Goal: Check status

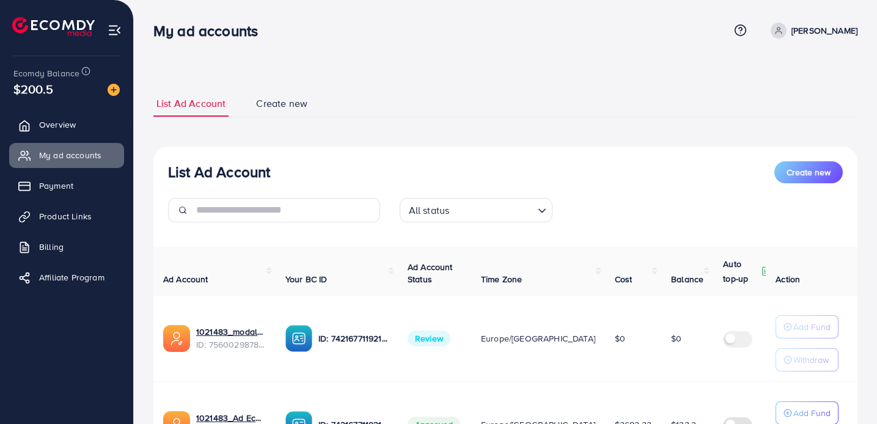
scroll to position [97, 0]
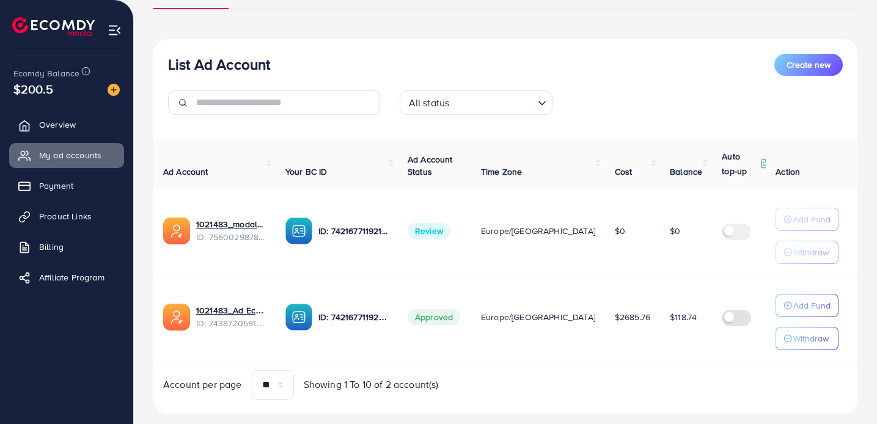
scroll to position [109, 0]
click at [428, 230] on span "Review" at bounding box center [429, 230] width 43 height 16
